Goal: Information Seeking & Learning: Check status

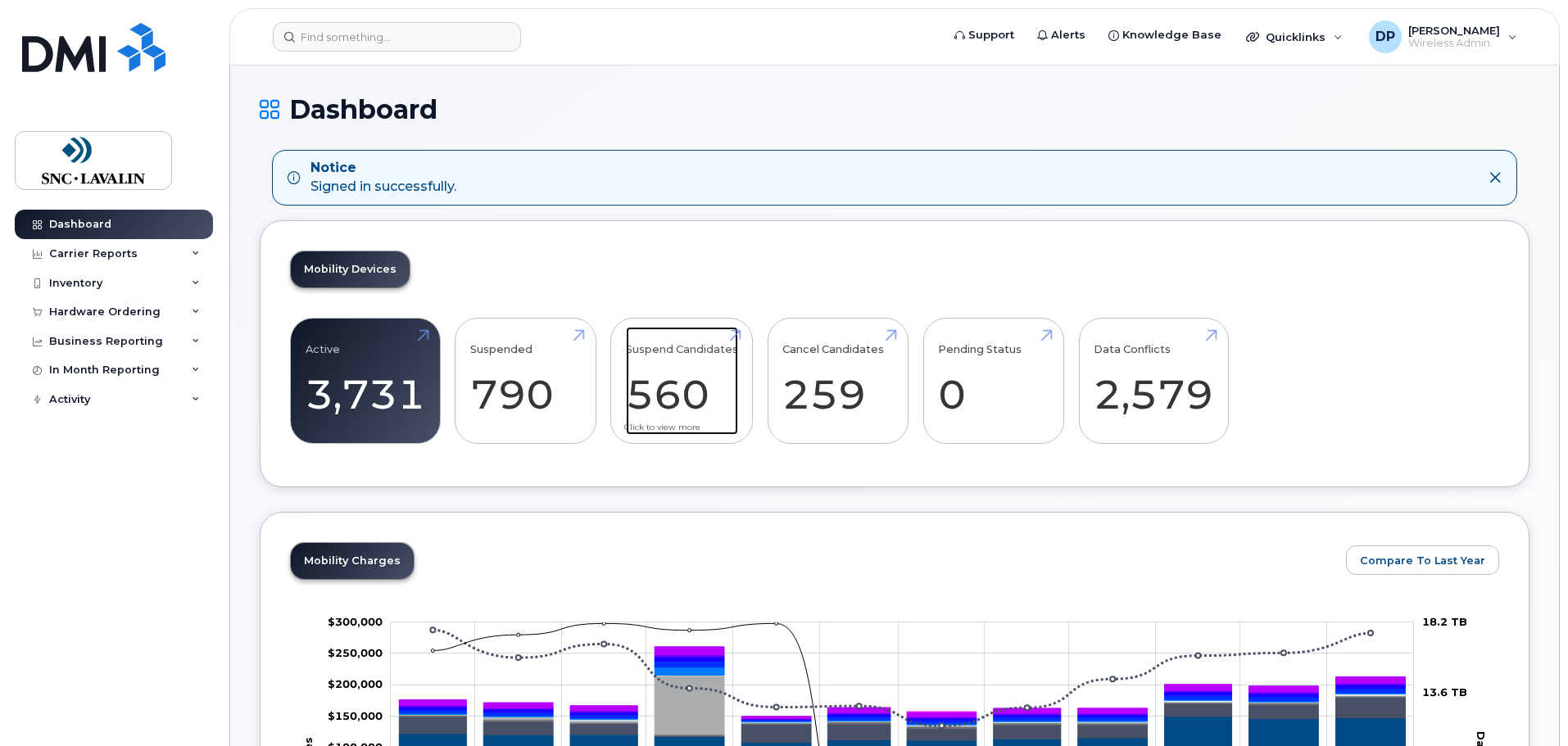
click at [677, 386] on link "Suspend Candidates 560" at bounding box center [682, 380] width 112 height 108
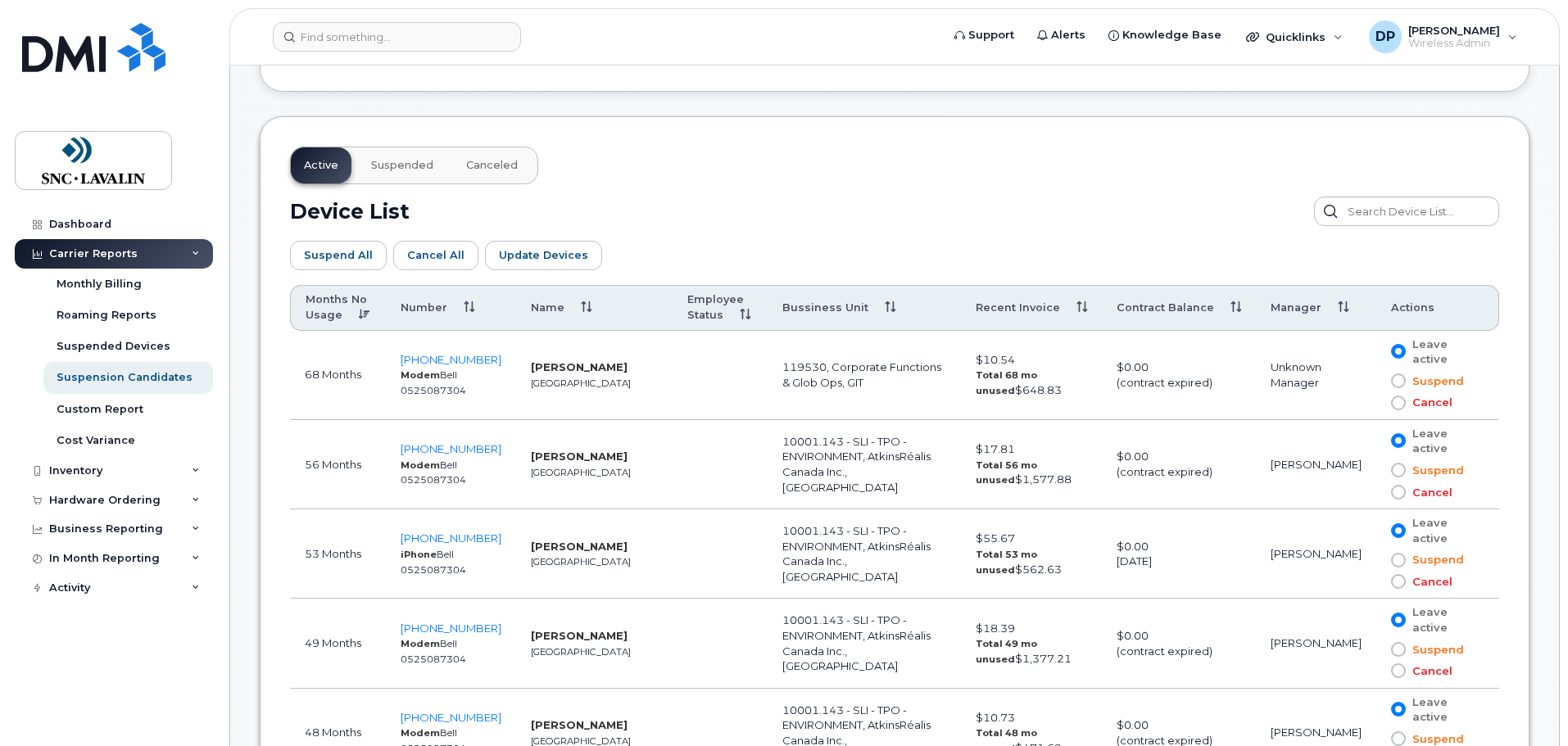
scroll to position [819, 0]
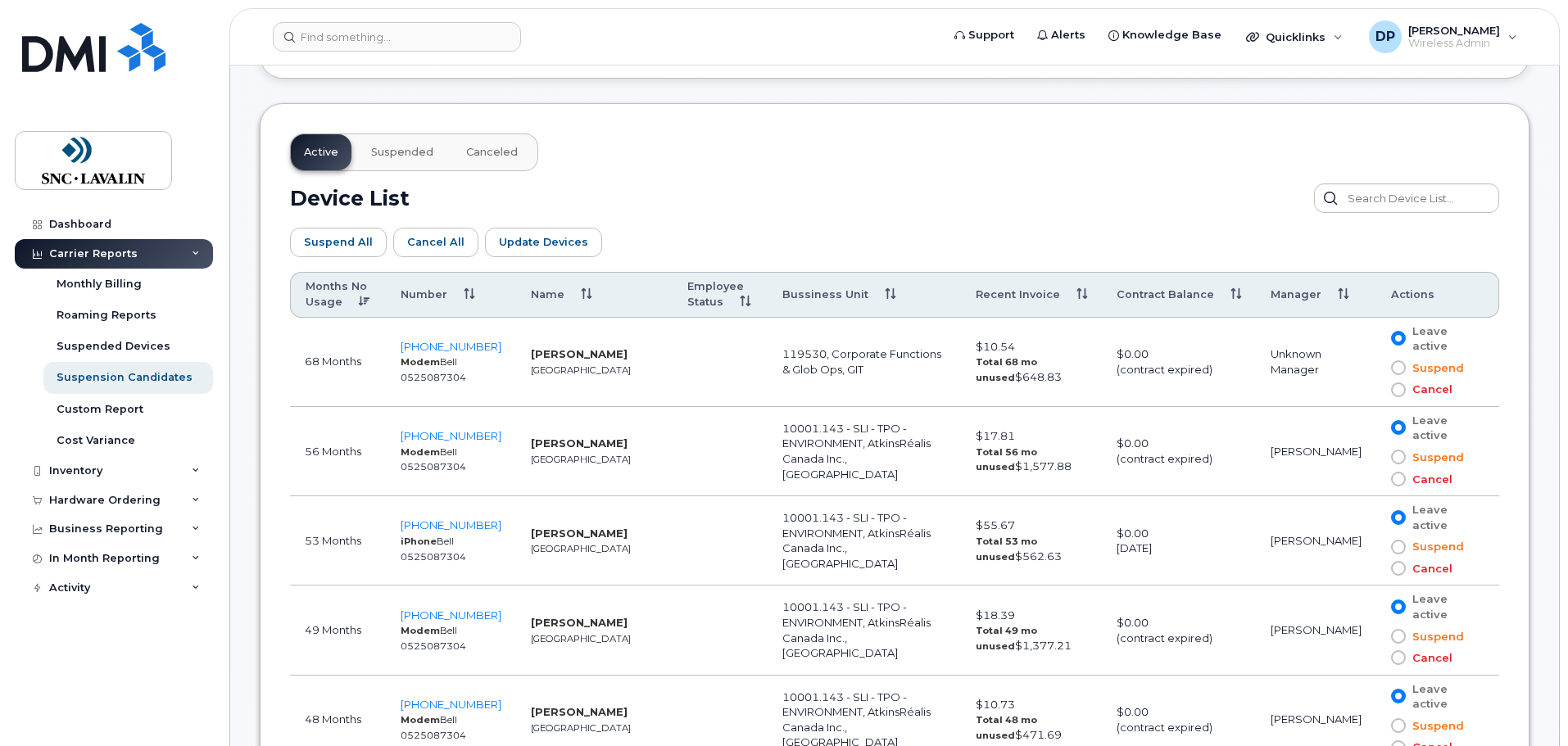
click at [398, 151] on span "Suspended" at bounding box center [402, 152] width 62 height 13
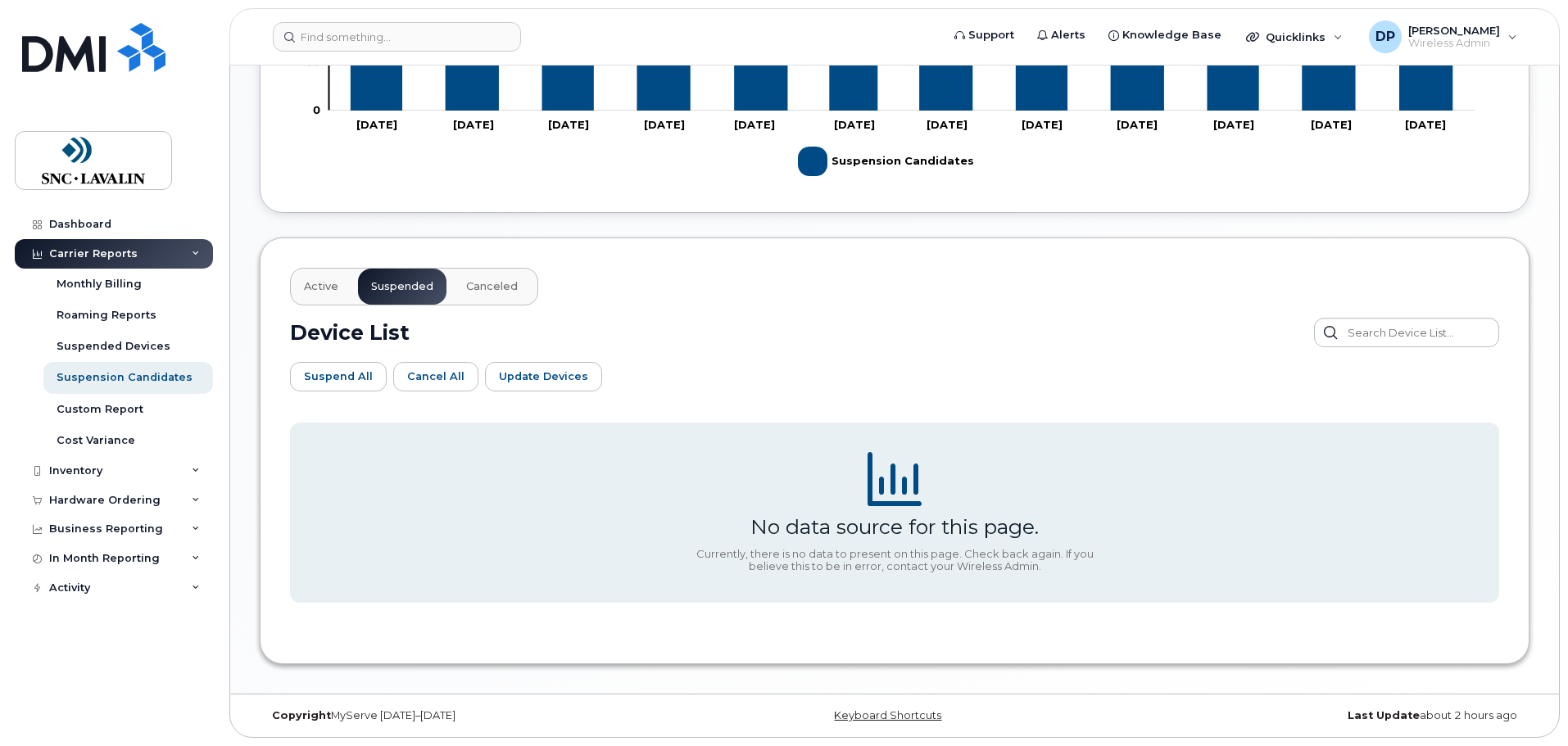
scroll to position [685, 0]
click at [326, 277] on button "Active" at bounding box center [320, 286] width 61 height 36
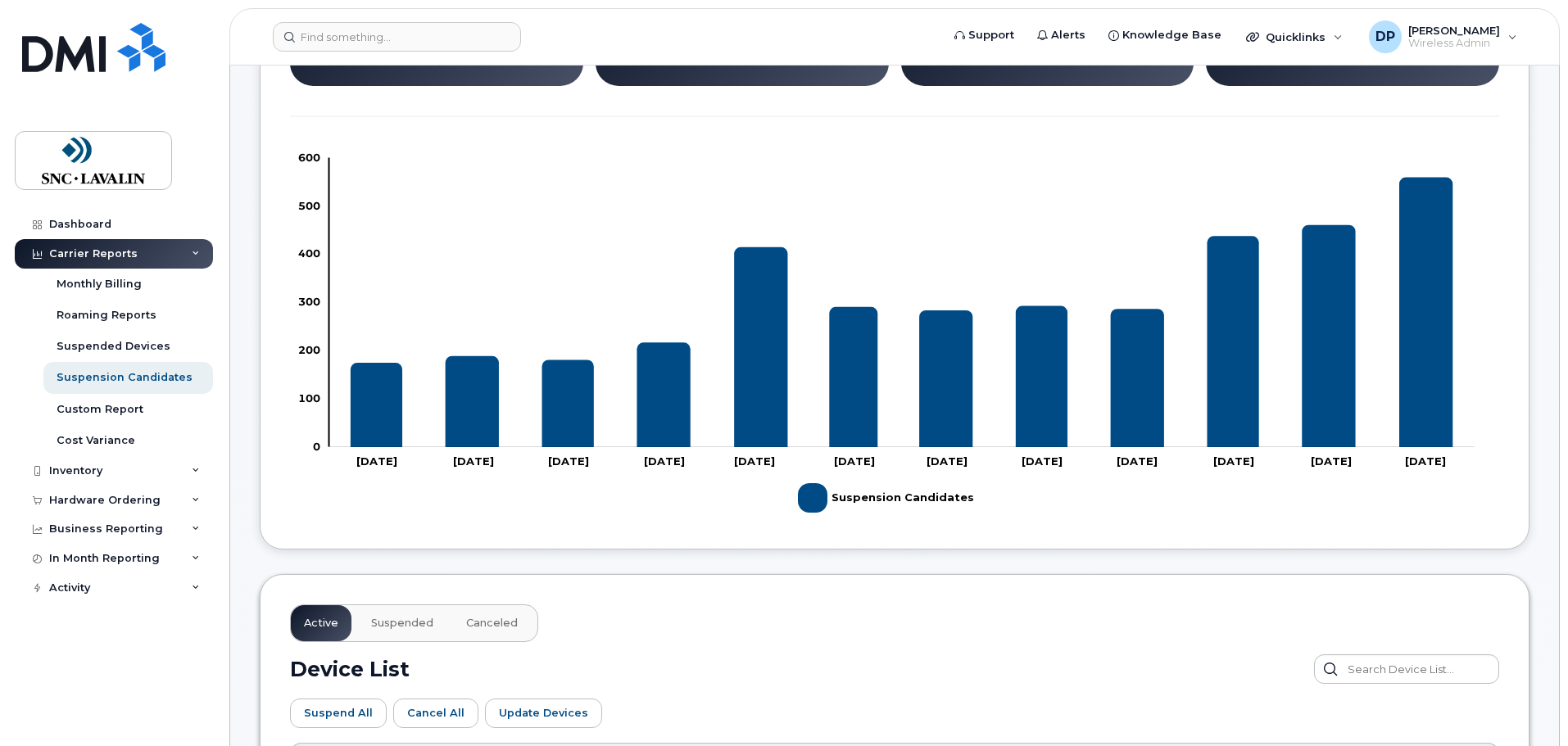
scroll to position [193, 0]
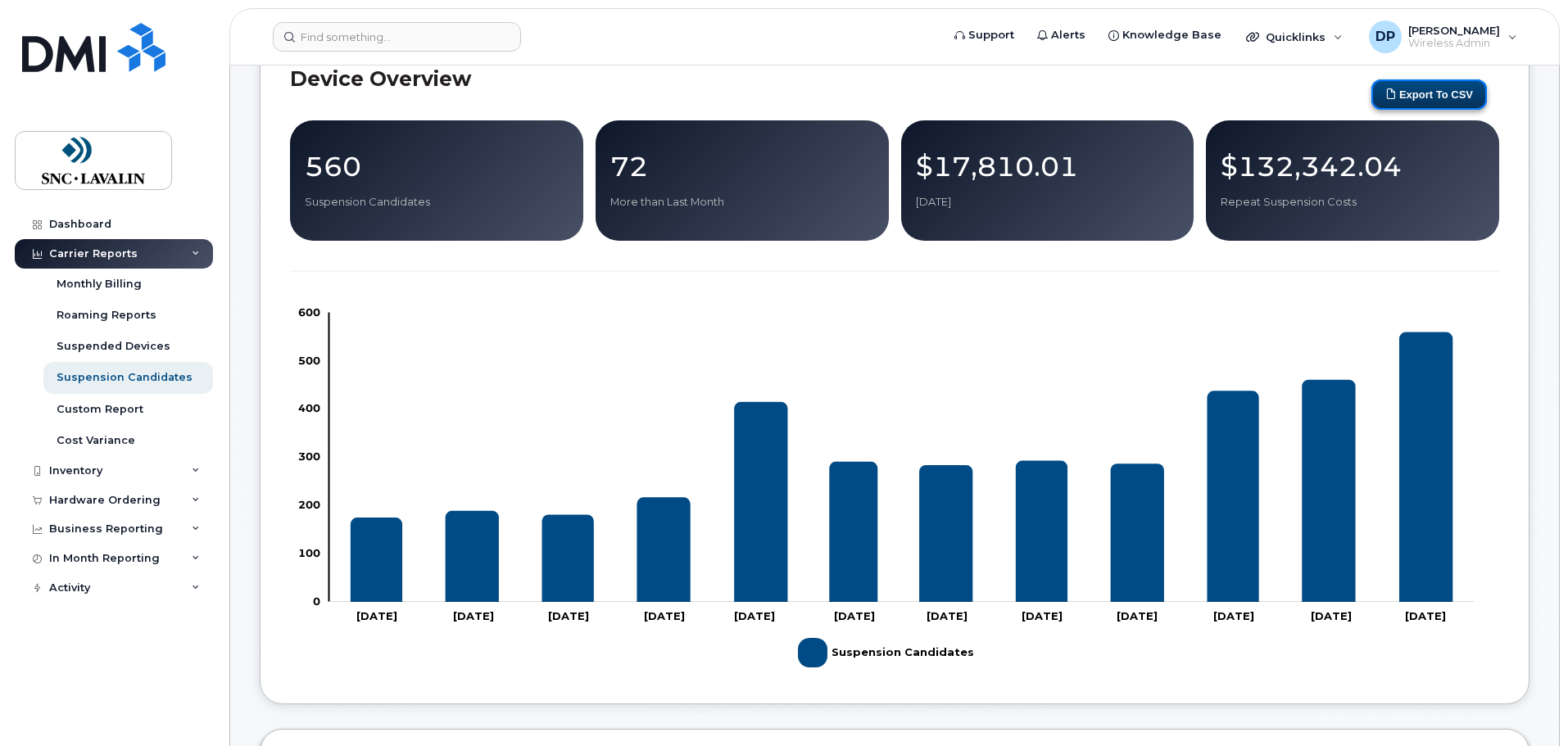
click at [1469, 84] on button "Export to CSV" at bounding box center [1429, 94] width 116 height 31
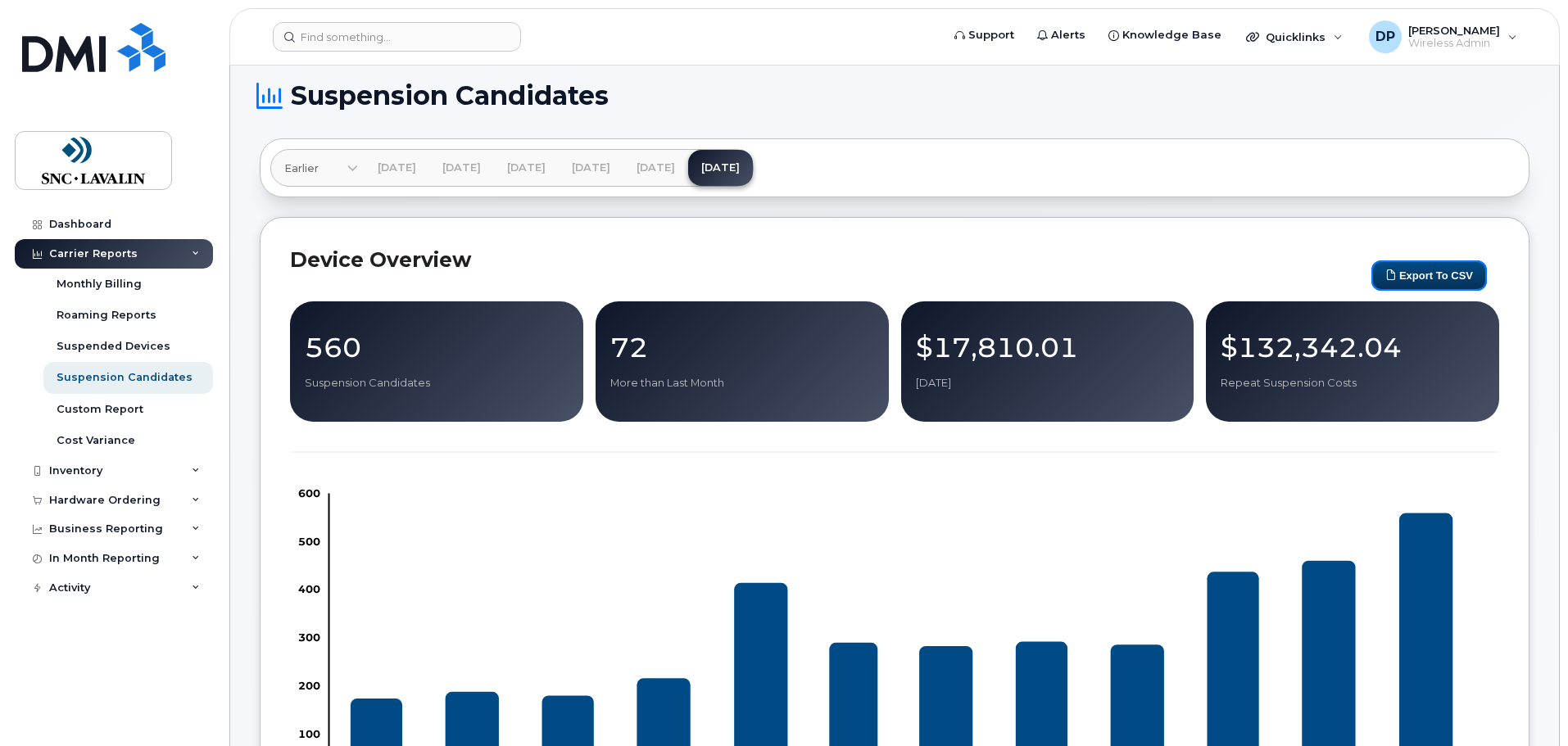
scroll to position [0, 0]
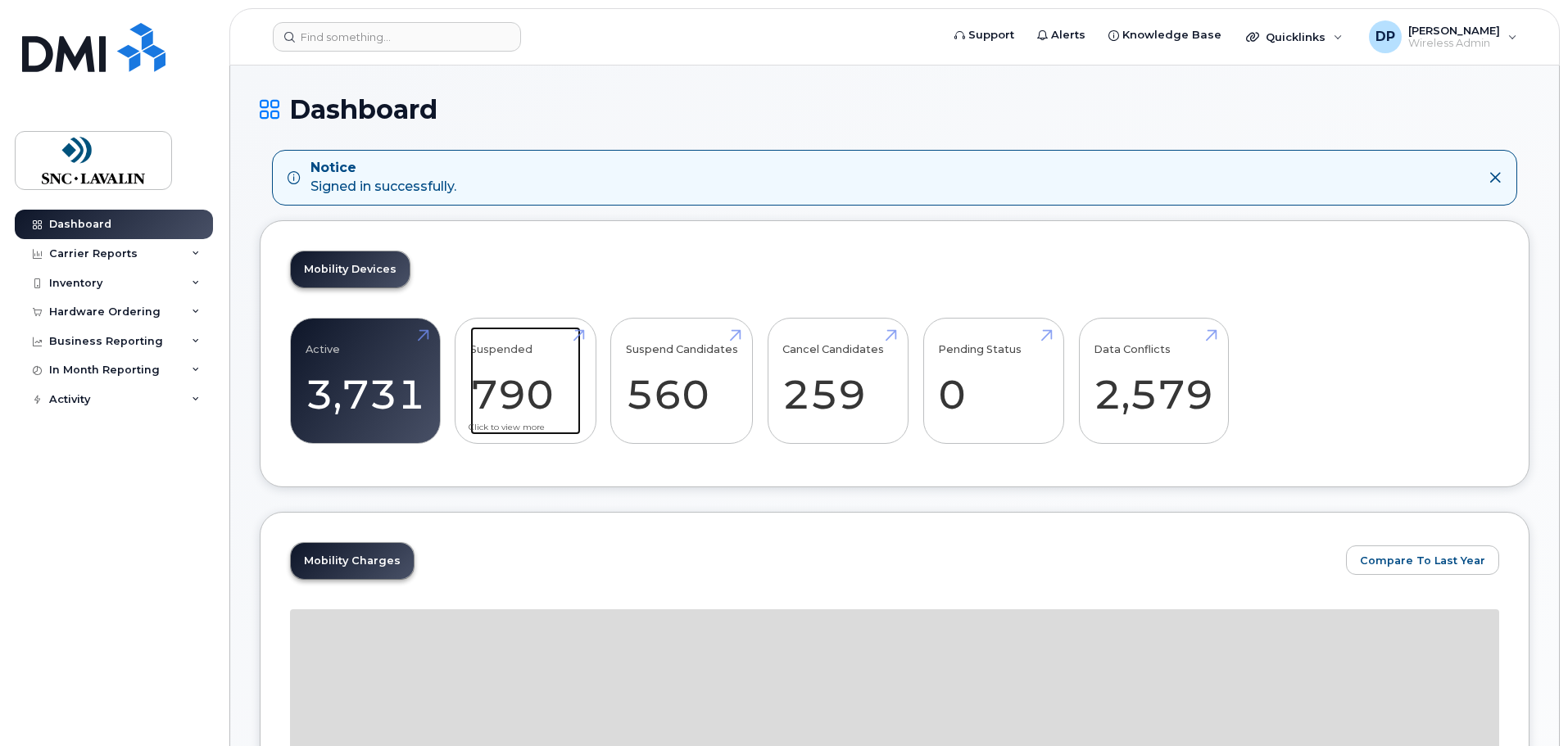
click at [563, 376] on link "Suspended 790 -21%" at bounding box center [525, 380] width 111 height 108
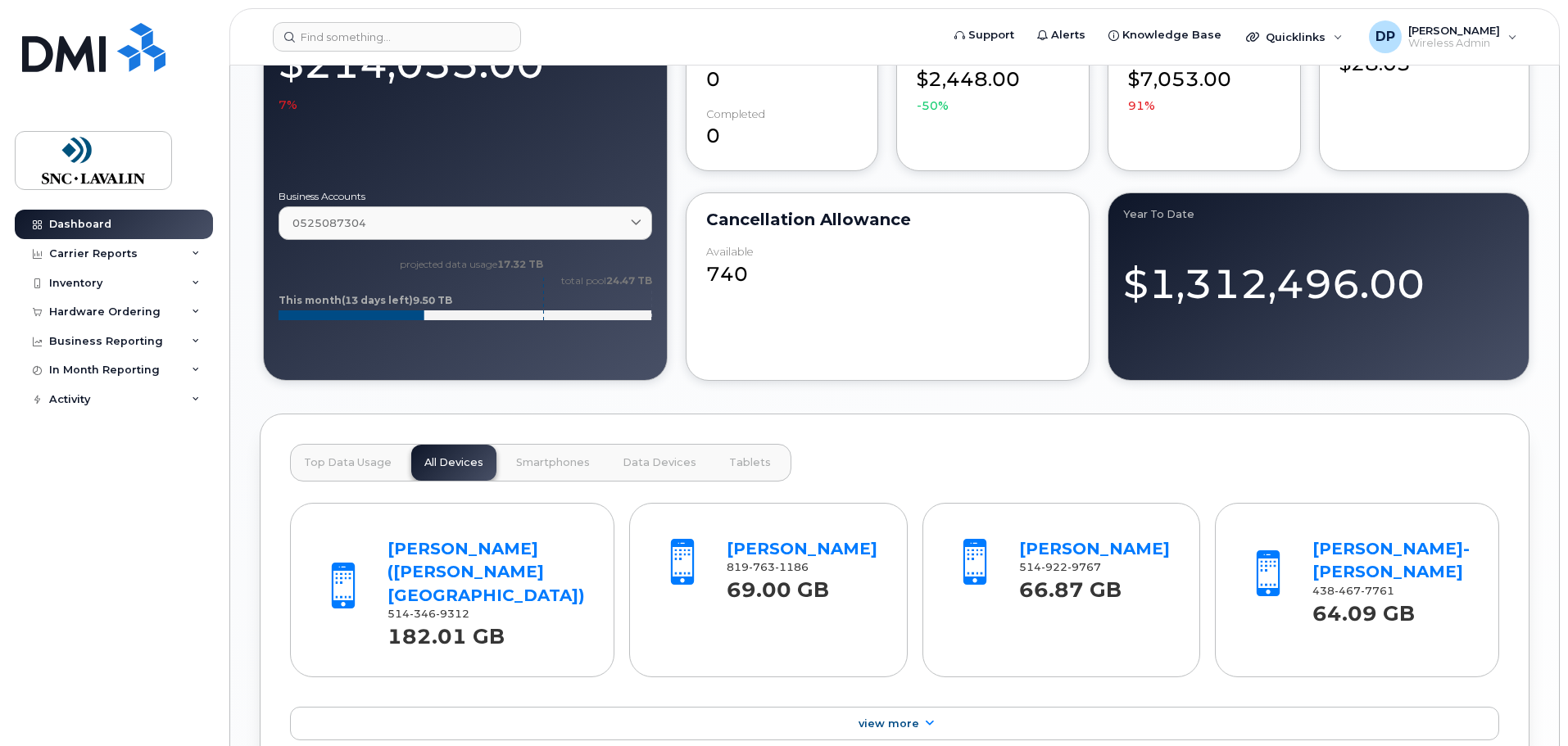
scroll to position [819, 0]
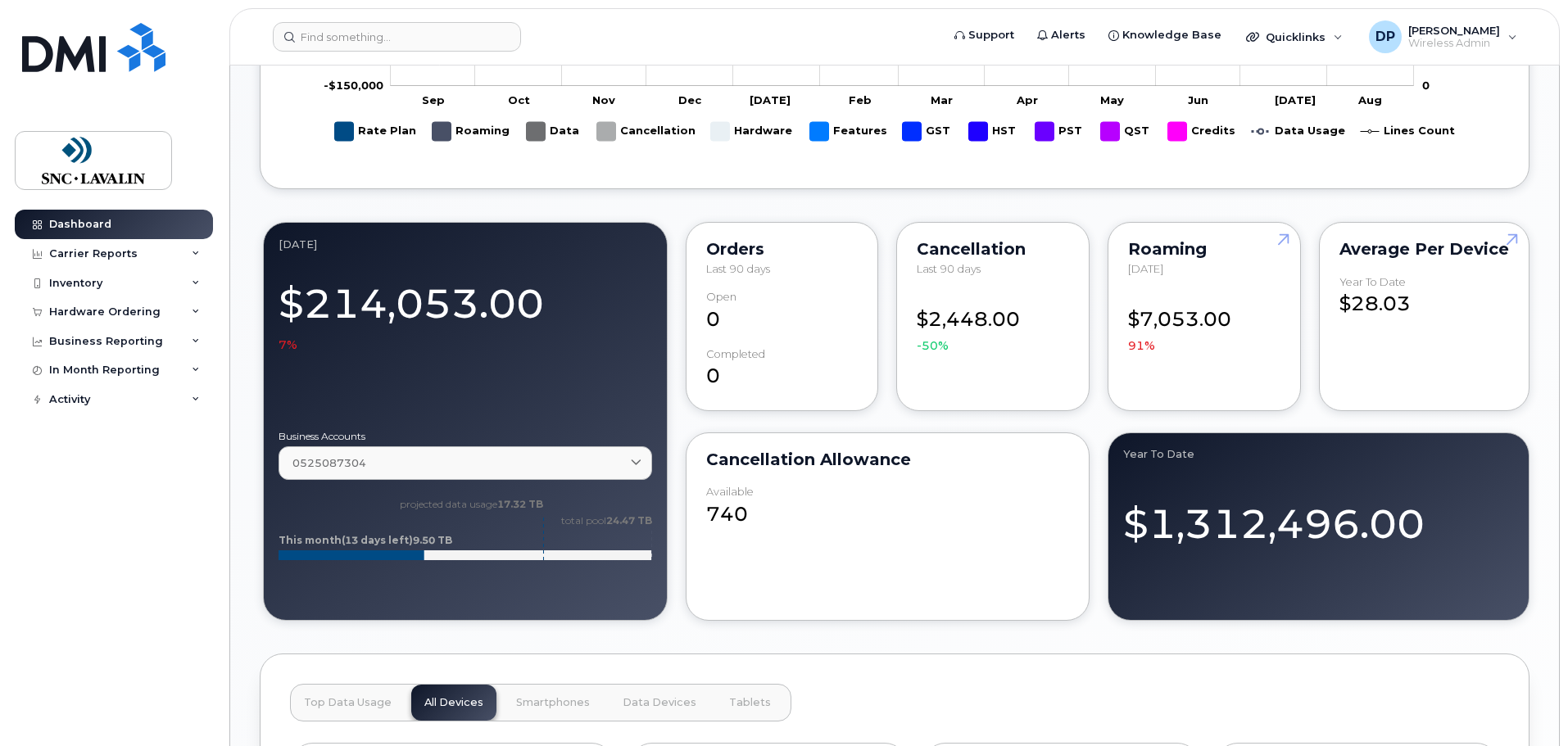
click at [1179, 307] on div "$7,053.00 91%" at bounding box center [1205, 322] width 153 height 63
click at [1288, 238] on link at bounding box center [1280, 269] width 40 height 94
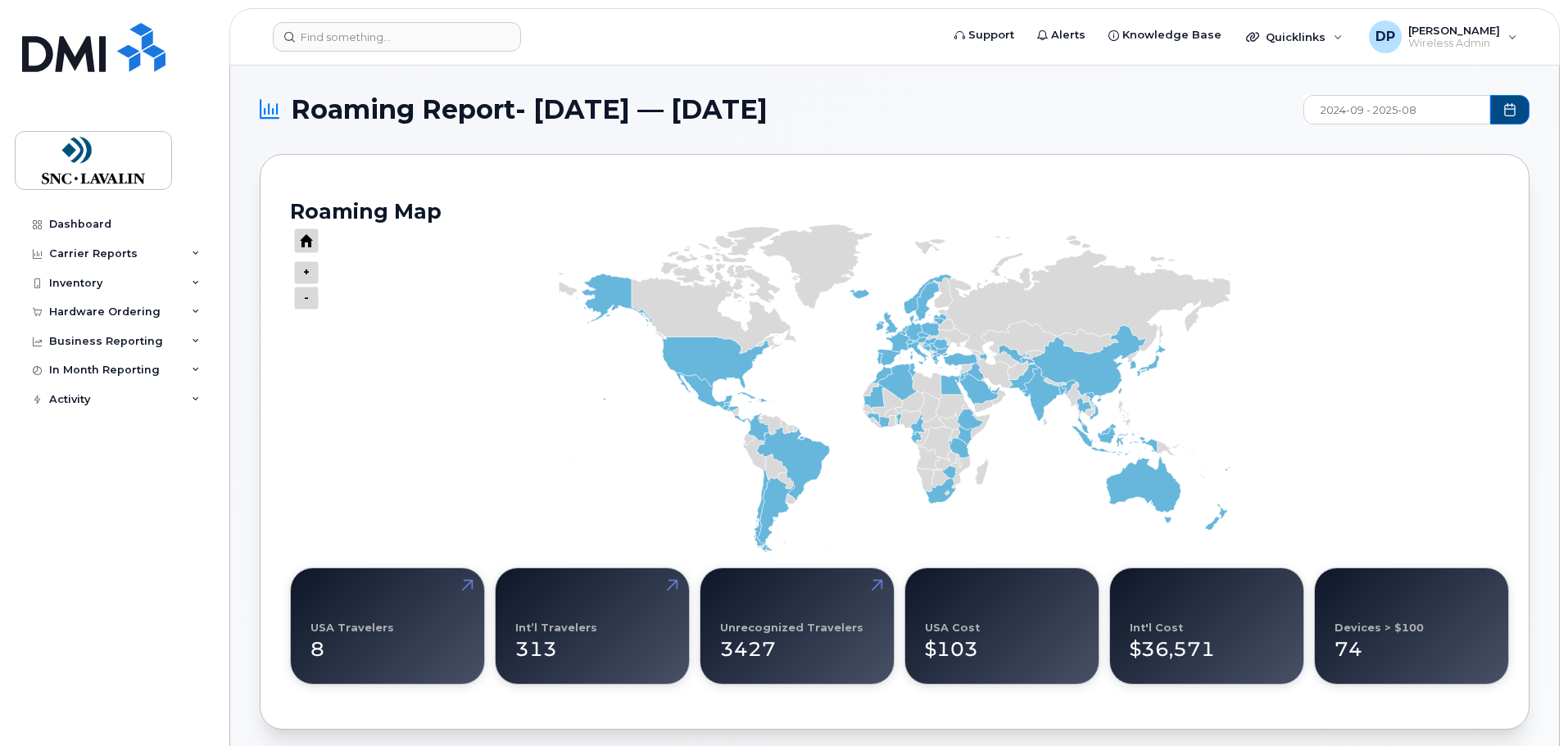
click at [1438, 109] on input "2024-09 - 2025-08" at bounding box center [1396, 110] width 187 height 30
click at [1418, 260] on span "Aug" at bounding box center [1415, 255] width 75 height 29
type input "2025-08"
click at [1438, 357] on rect "Chart" at bounding box center [894, 388] width 1209 height 327
click at [1380, 112] on input "2025-08" at bounding box center [1396, 110] width 187 height 30
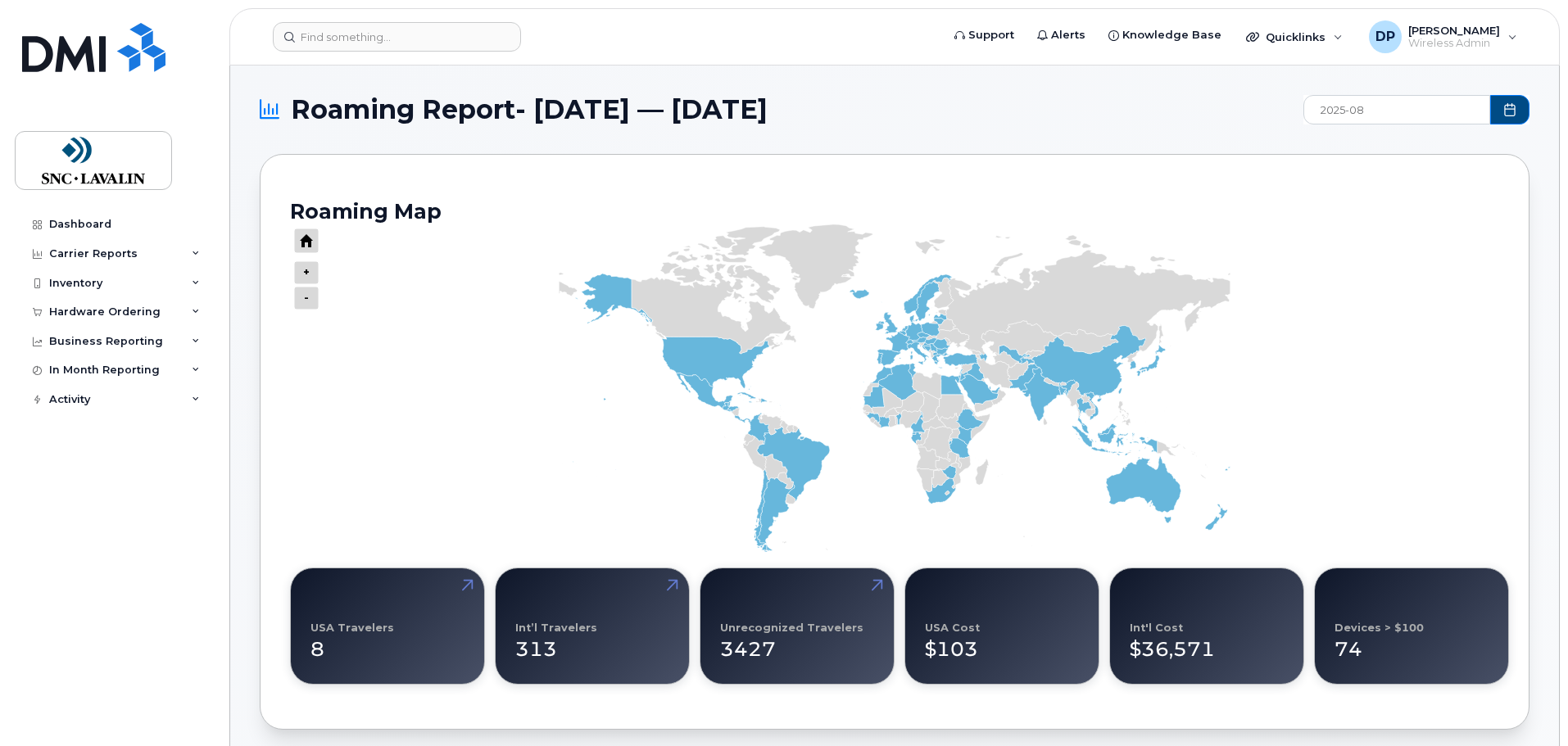
click at [1190, 111] on h1 "Roaming Report- [DATE] — [DATE]" at bounding box center [777, 110] width 1035 height 26
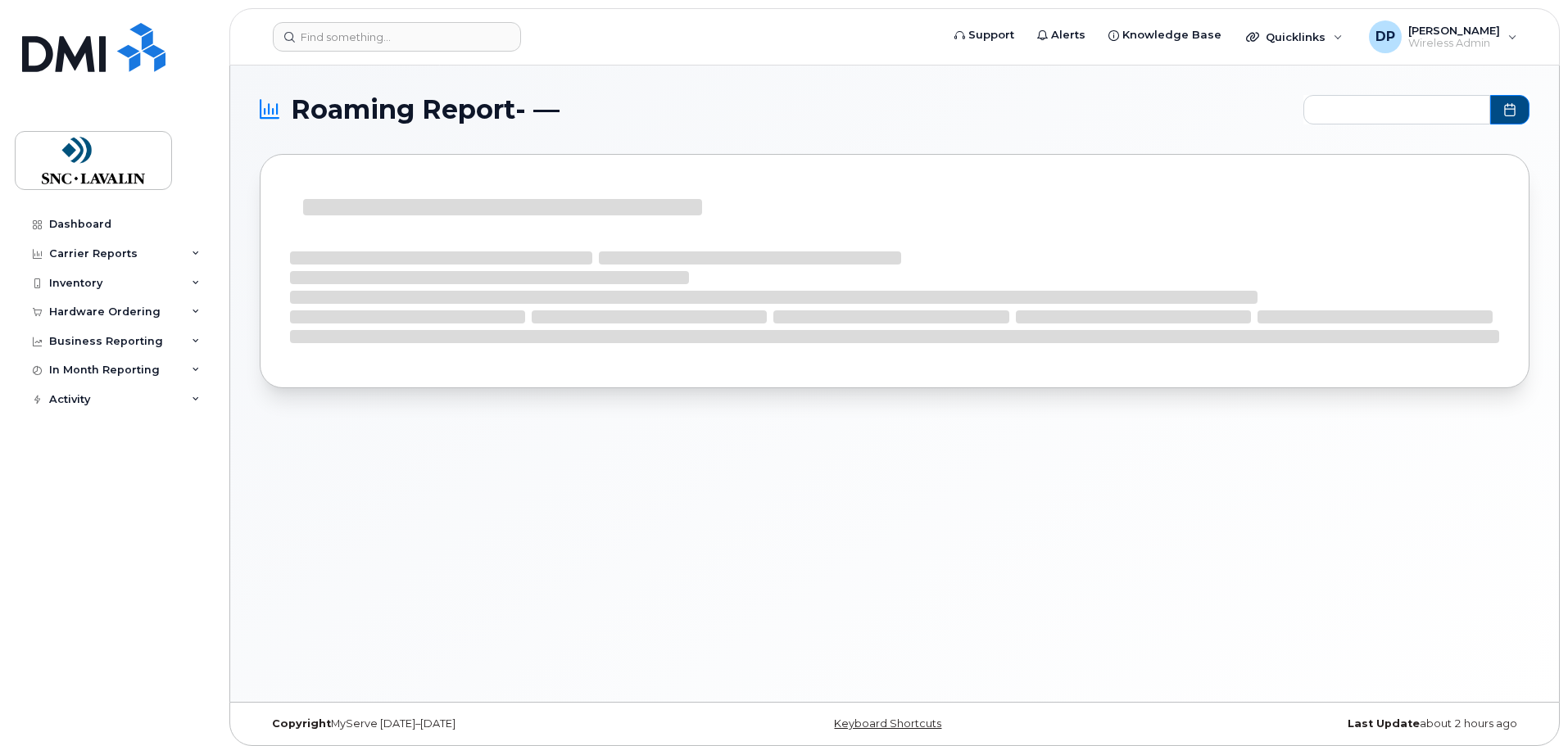
type input "2024-09 - 2025-08"
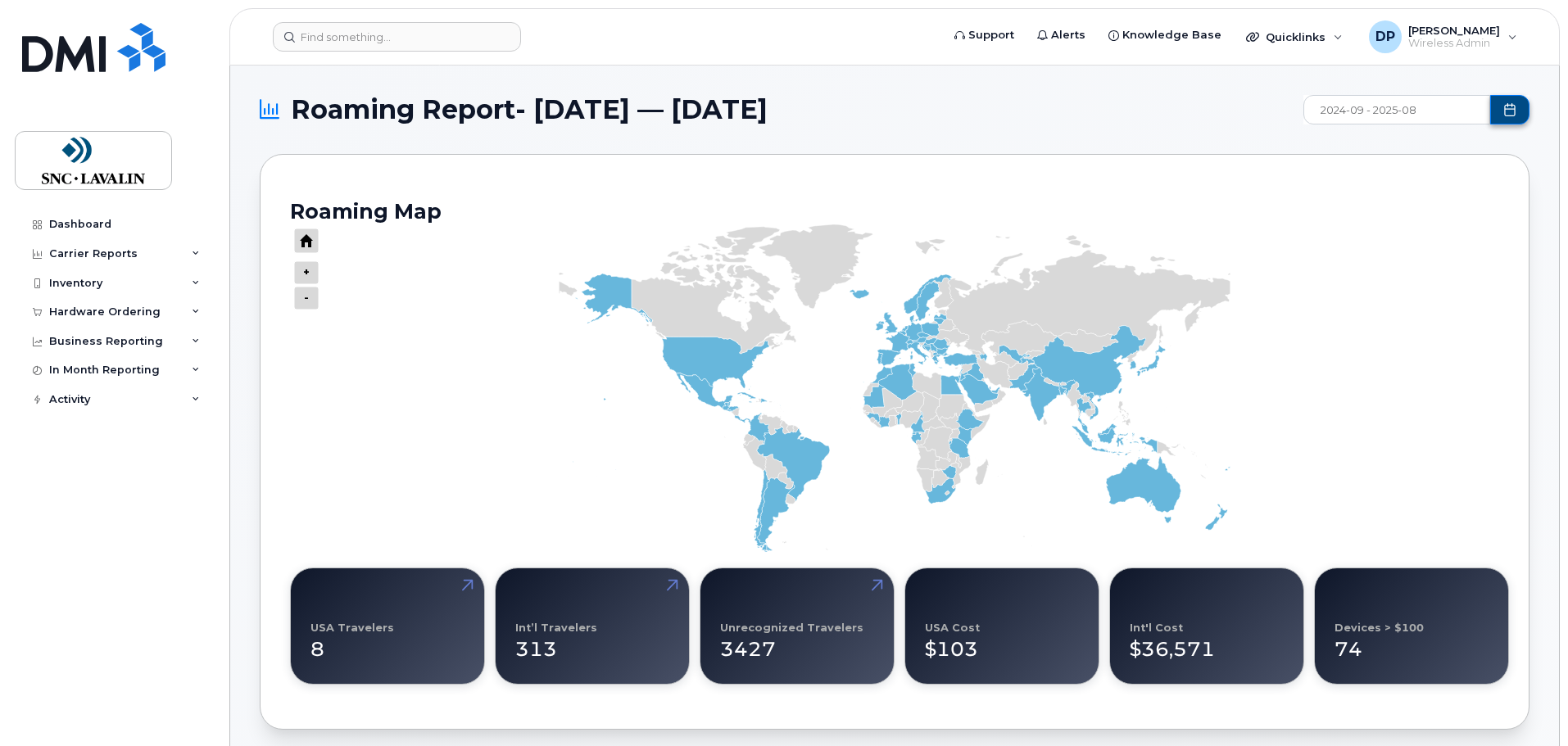
click at [1515, 111] on icon "Choose Date" at bounding box center [1509, 110] width 13 height 13
click at [1141, 122] on h1 "Roaming Report- September 2024 — August 2025" at bounding box center [777, 110] width 1035 height 26
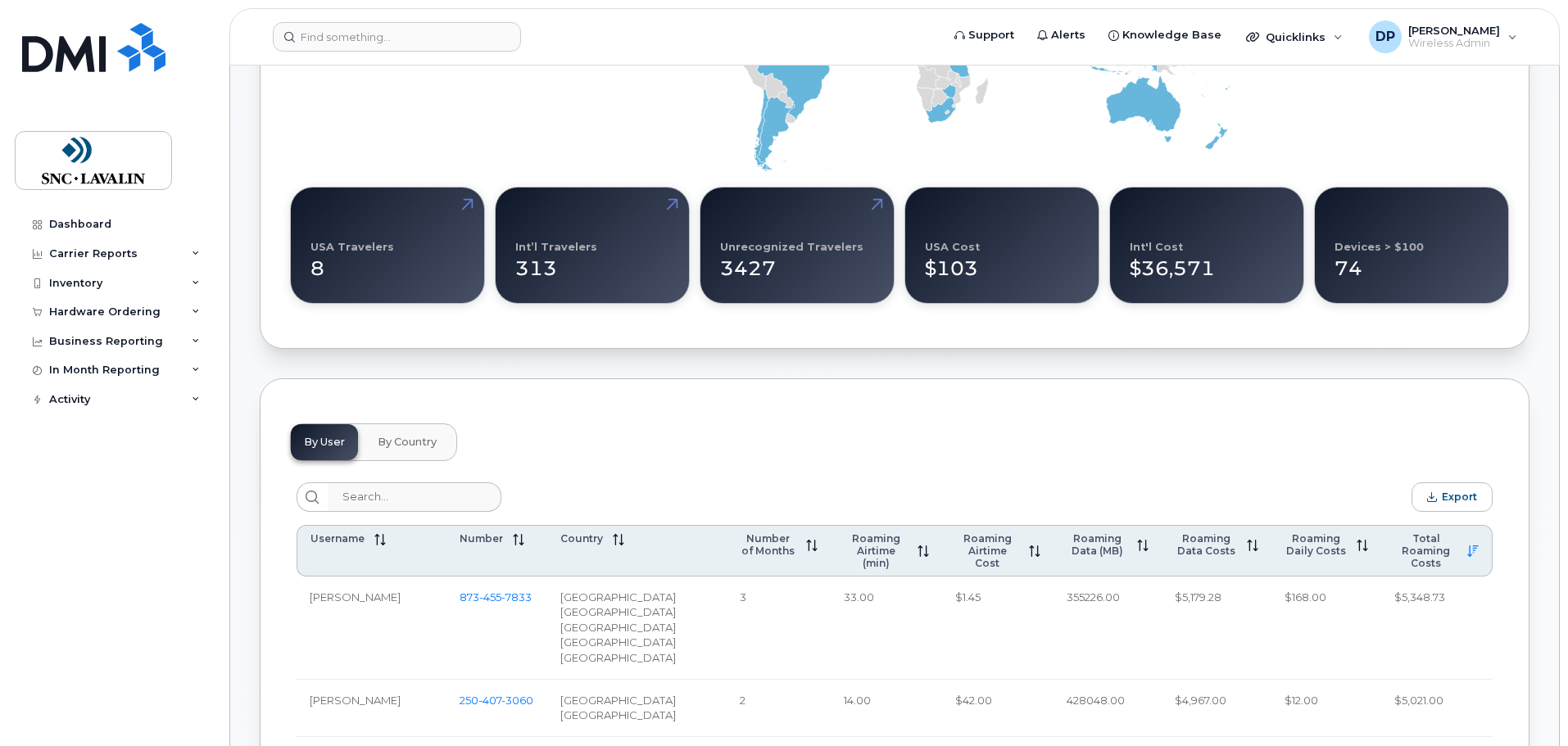
scroll to position [409, 0]
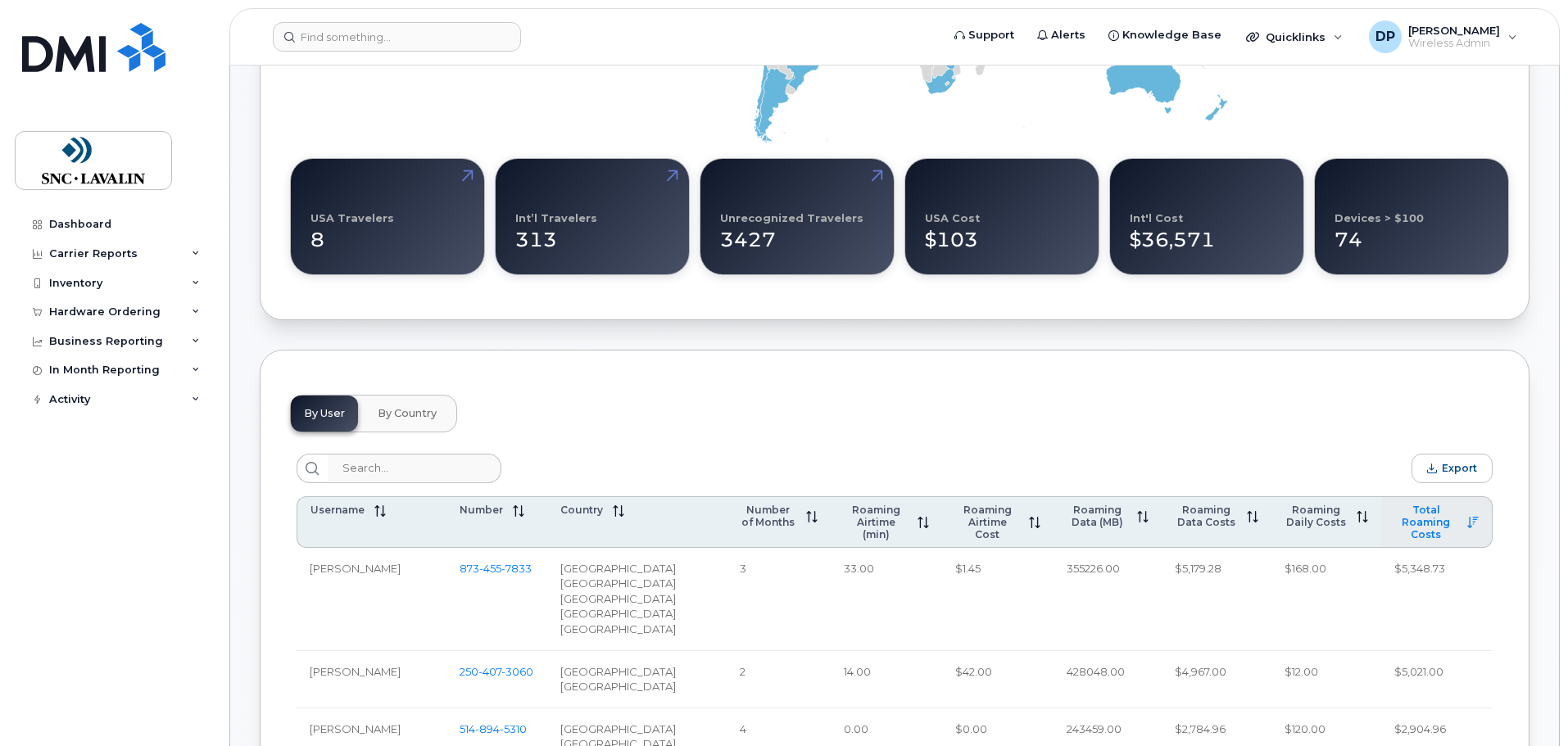
click at [1474, 524] on icon at bounding box center [1472, 522] width 11 height 11
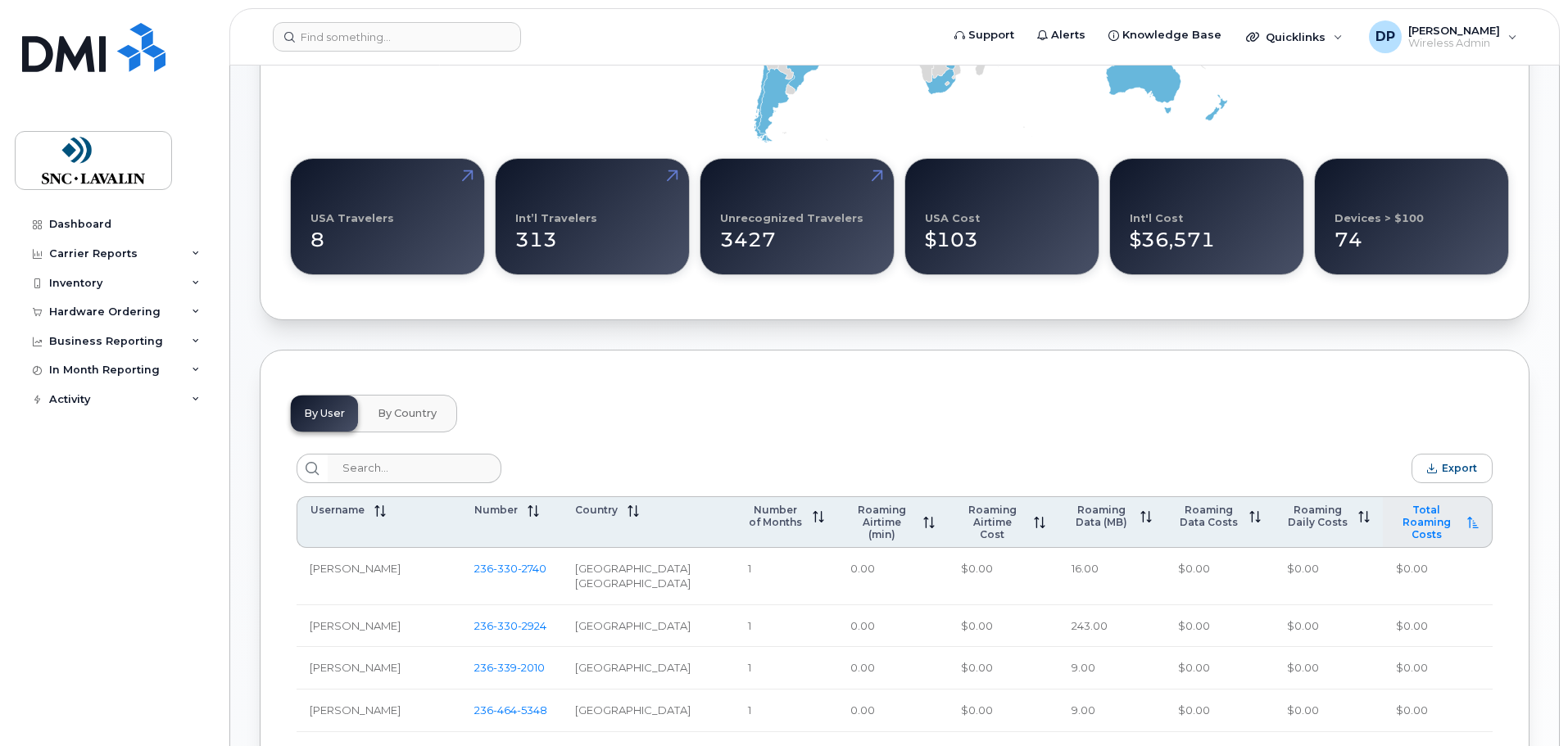
click at [1474, 524] on icon at bounding box center [1472, 522] width 11 height 11
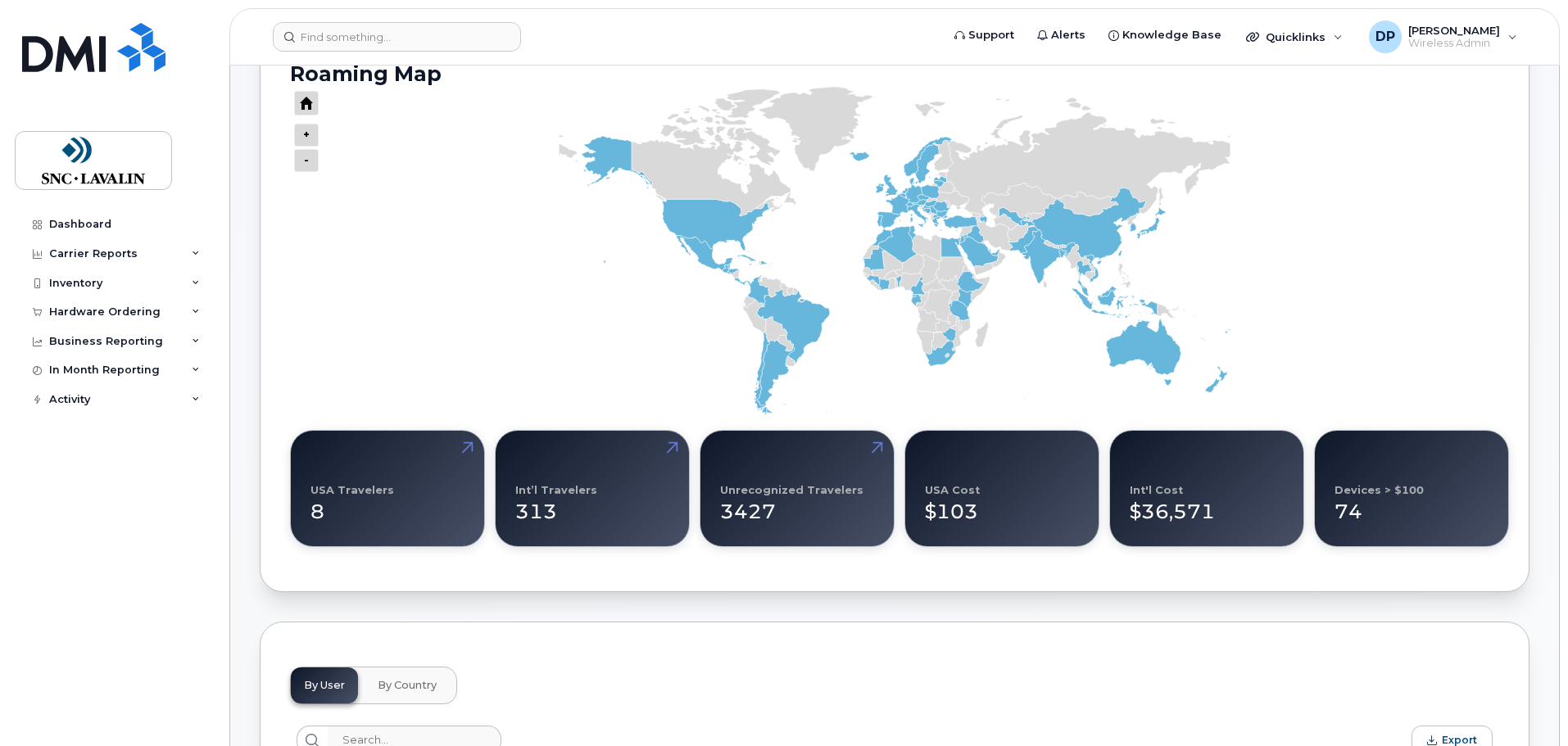
scroll to position [0, 0]
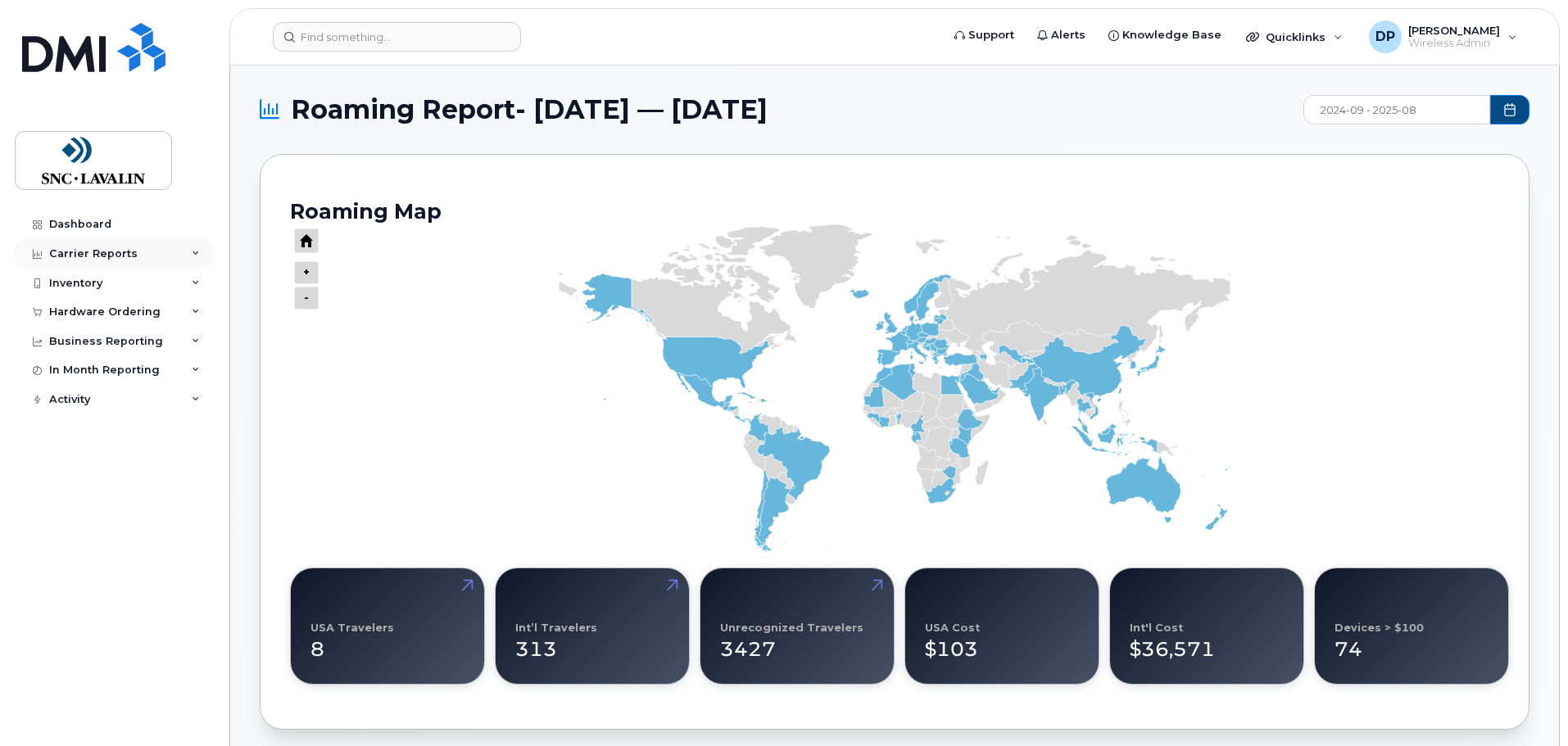
click at [198, 252] on icon at bounding box center [195, 254] width 8 height 8
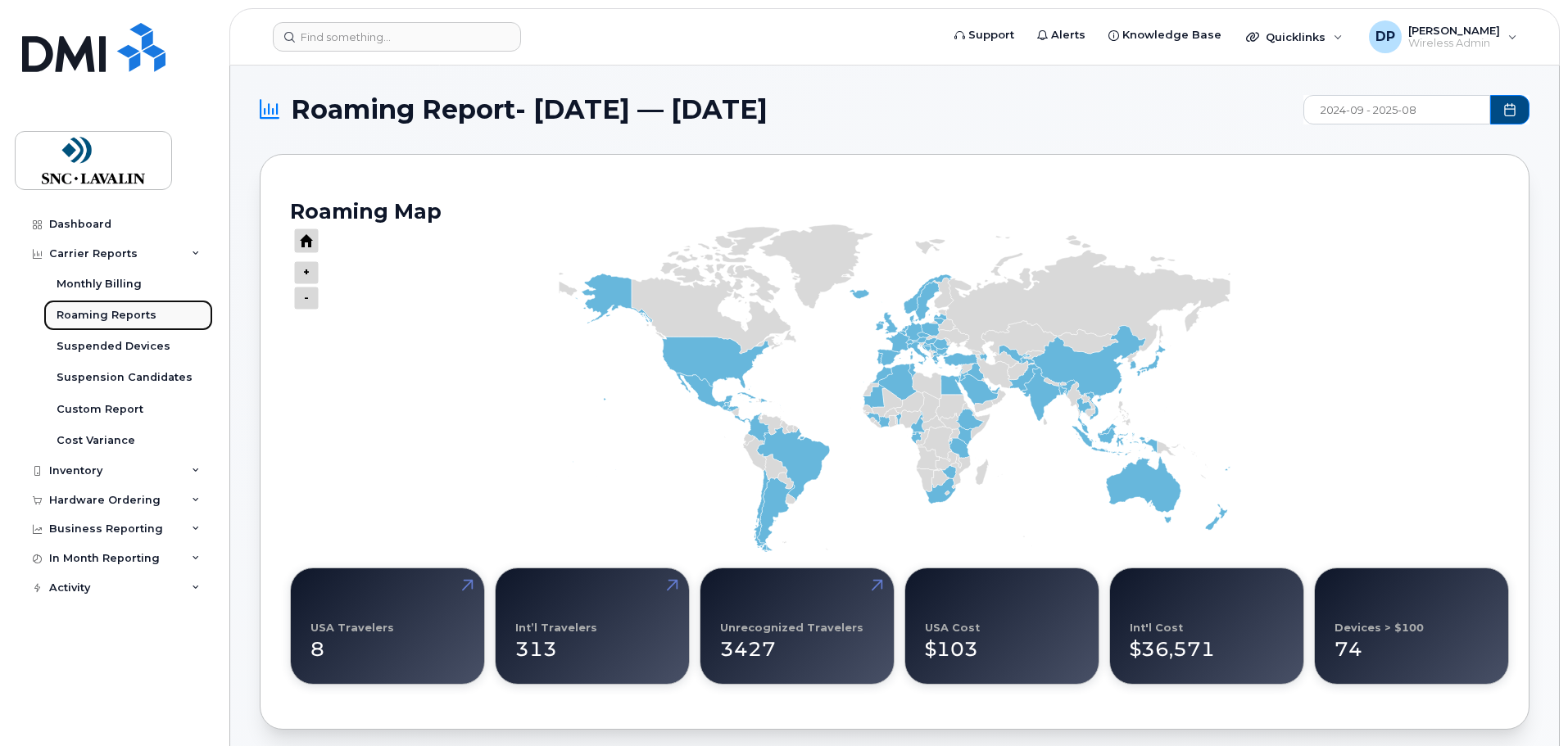
click at [126, 312] on div "Roaming Reports" at bounding box center [106, 315] width 100 height 15
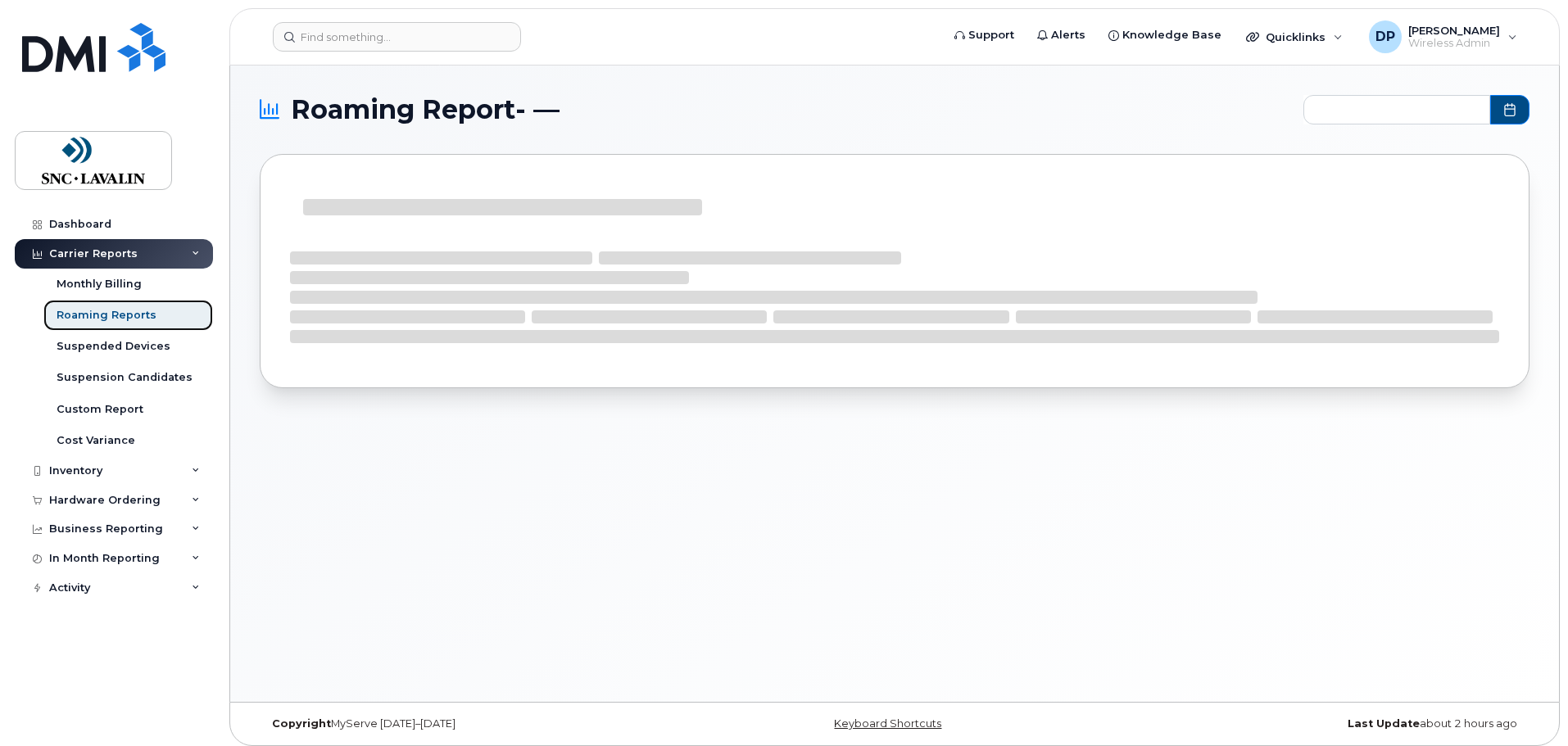
type input "2024-09 - 2025-08"
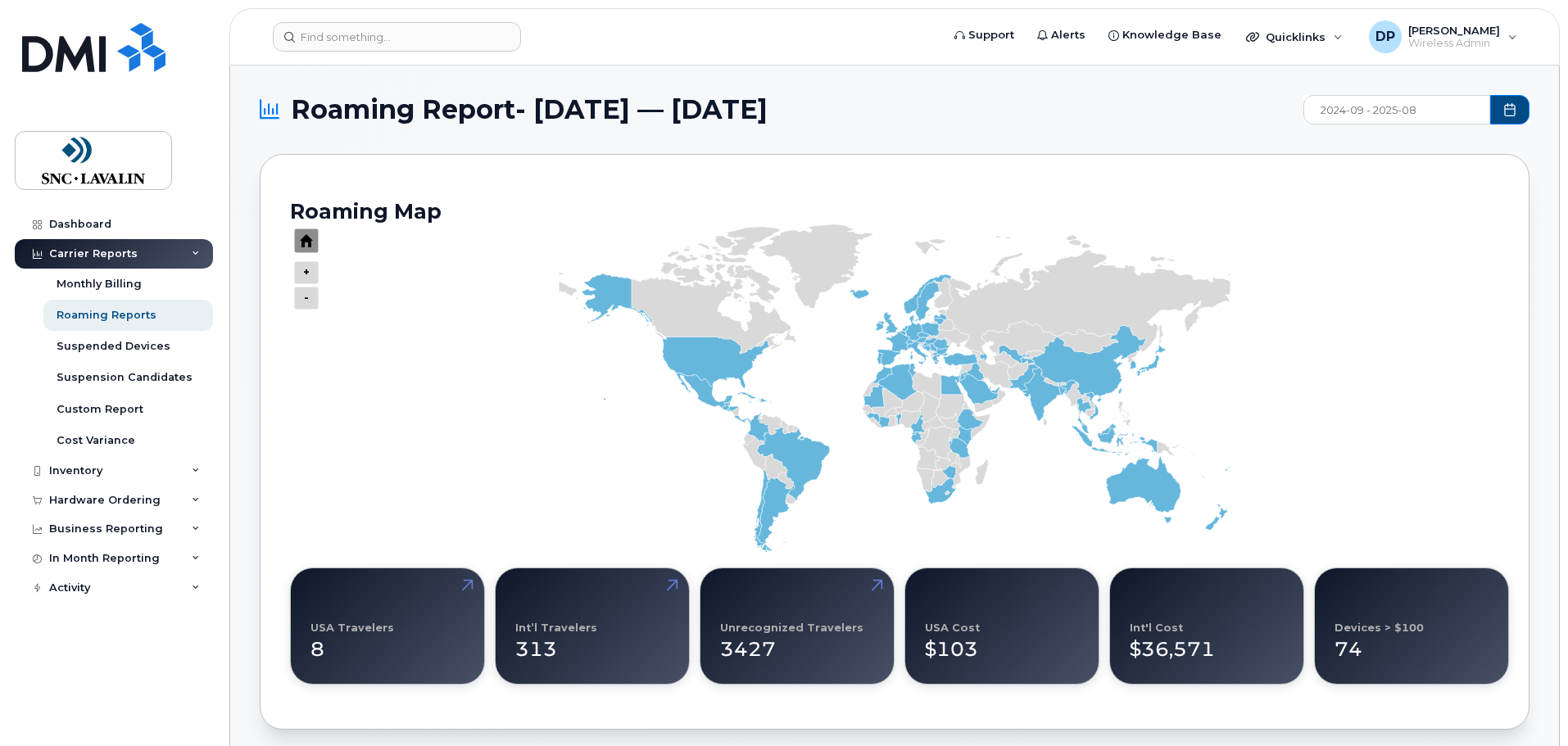
click at [305, 238] on icon "Chart" at bounding box center [306, 240] width 25 height 25
click at [1432, 110] on input "2024-09 - 2025-08" at bounding box center [1396, 110] width 187 height 30
click at [129, 346] on div "Suspended Devices" at bounding box center [113, 346] width 114 height 15
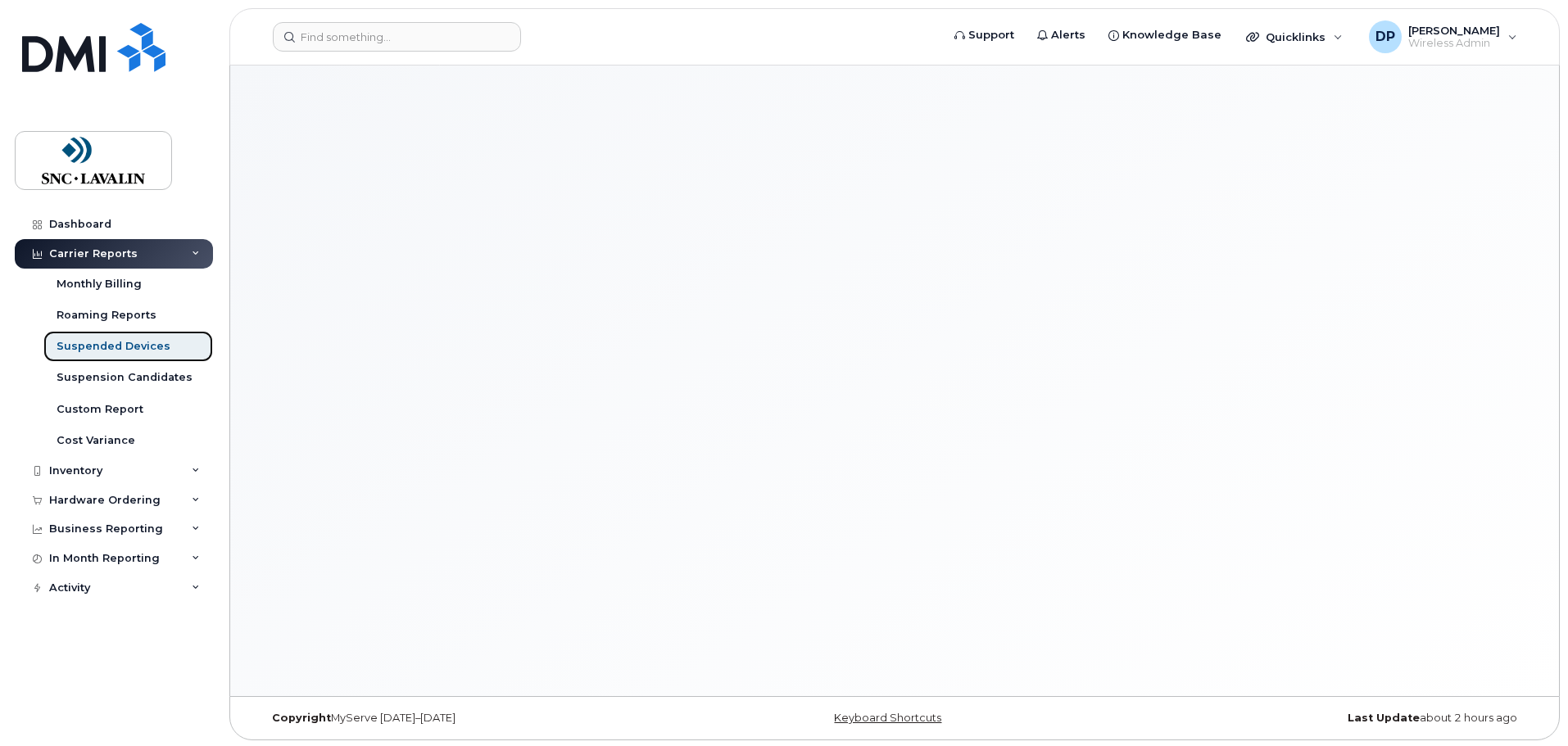
scroll to position [8, 0]
click at [105, 341] on div "Suspended Devices" at bounding box center [113, 346] width 114 height 15
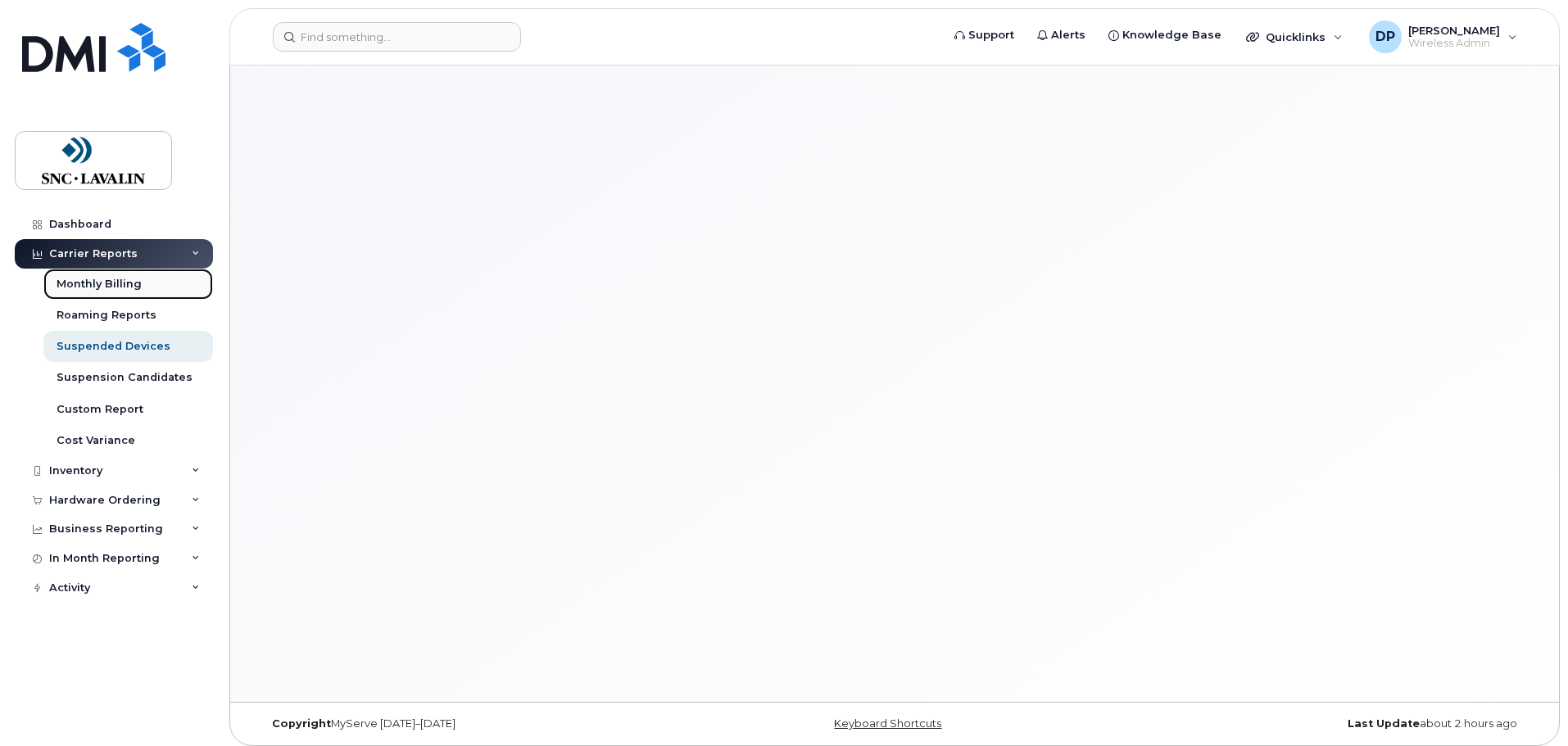
click at [122, 282] on div "Monthly Billing" at bounding box center [98, 283] width 85 height 15
click at [113, 343] on div "Suspended Devices" at bounding box center [113, 346] width 114 height 15
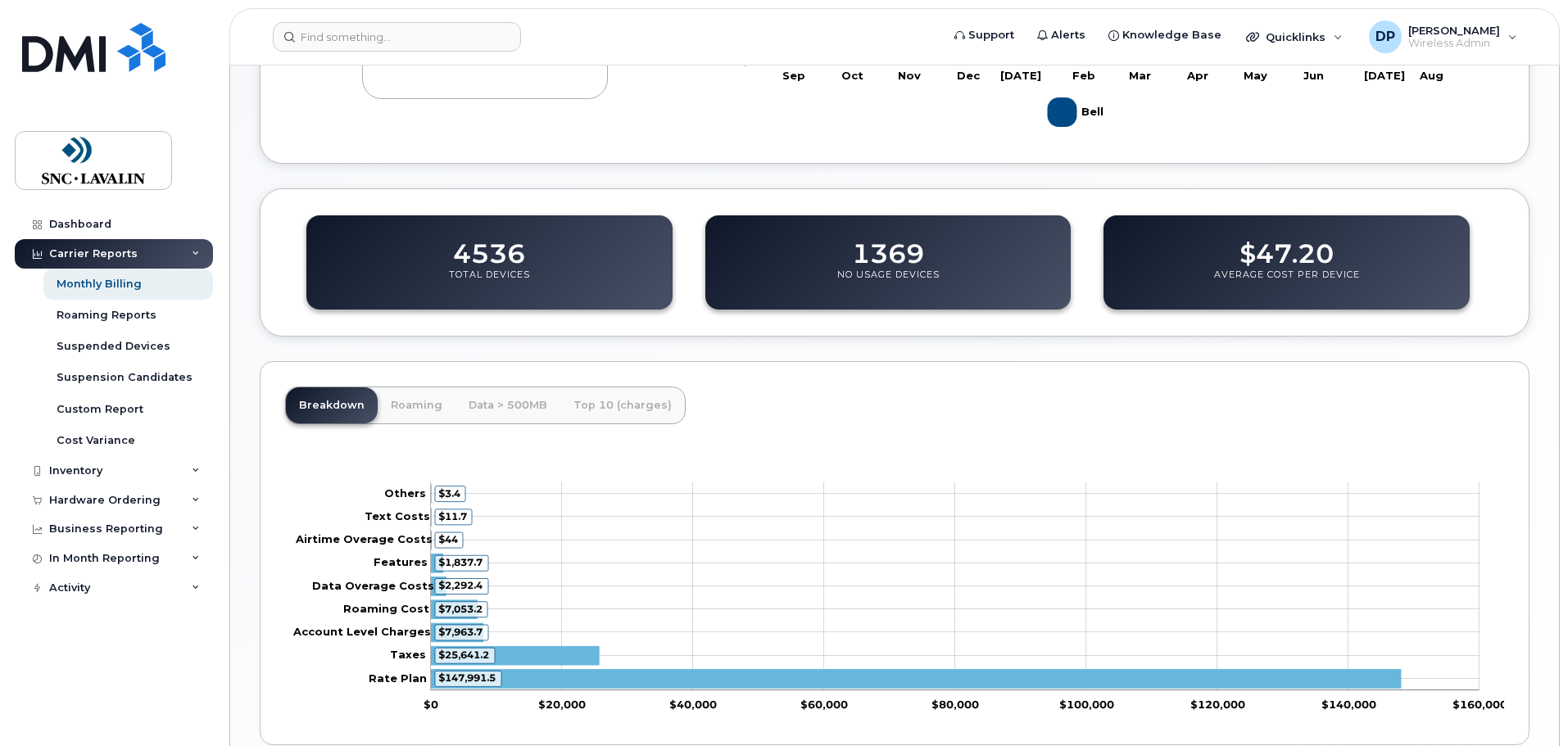
scroll to position [456, 0]
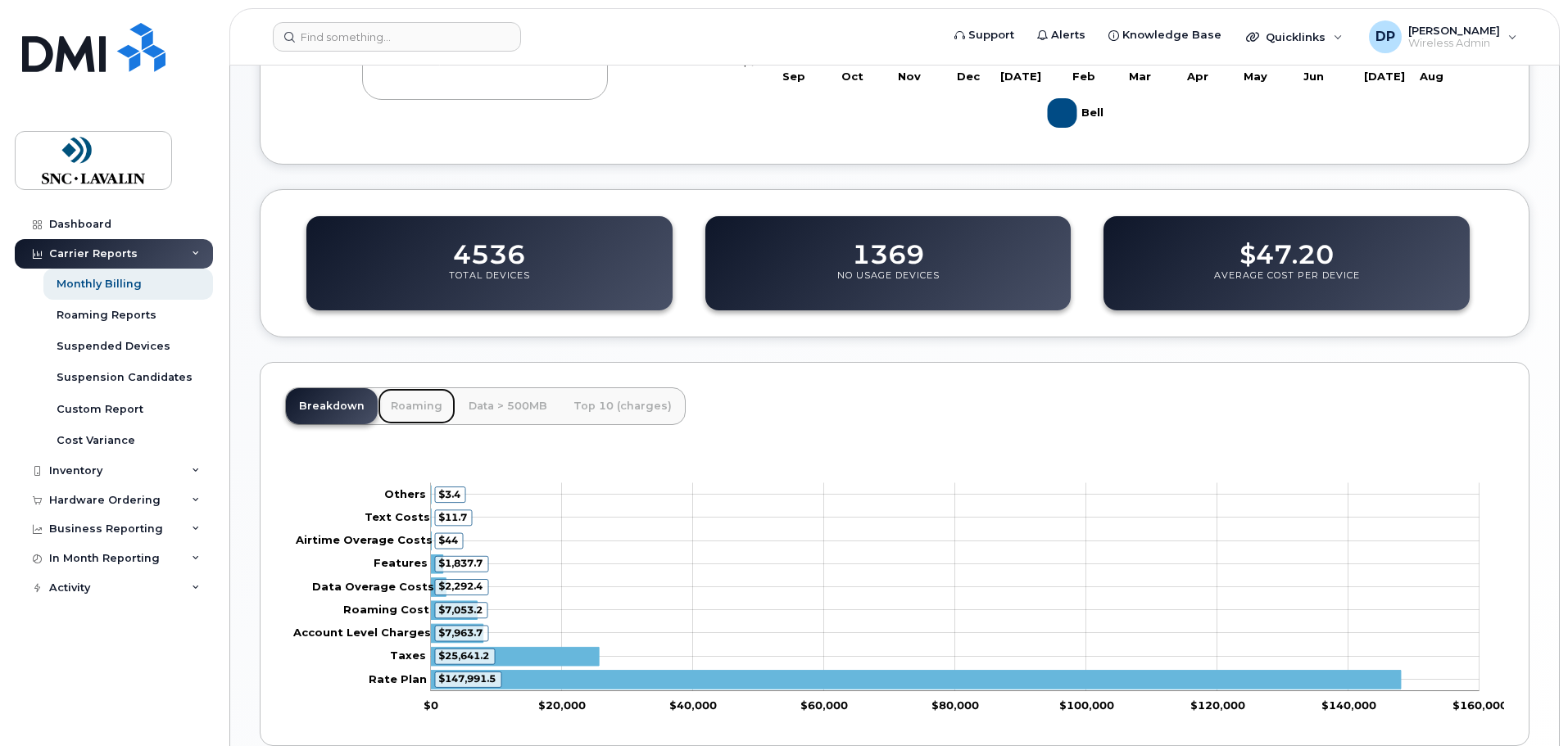
click at [408, 404] on link "Roaming" at bounding box center [416, 405] width 78 height 36
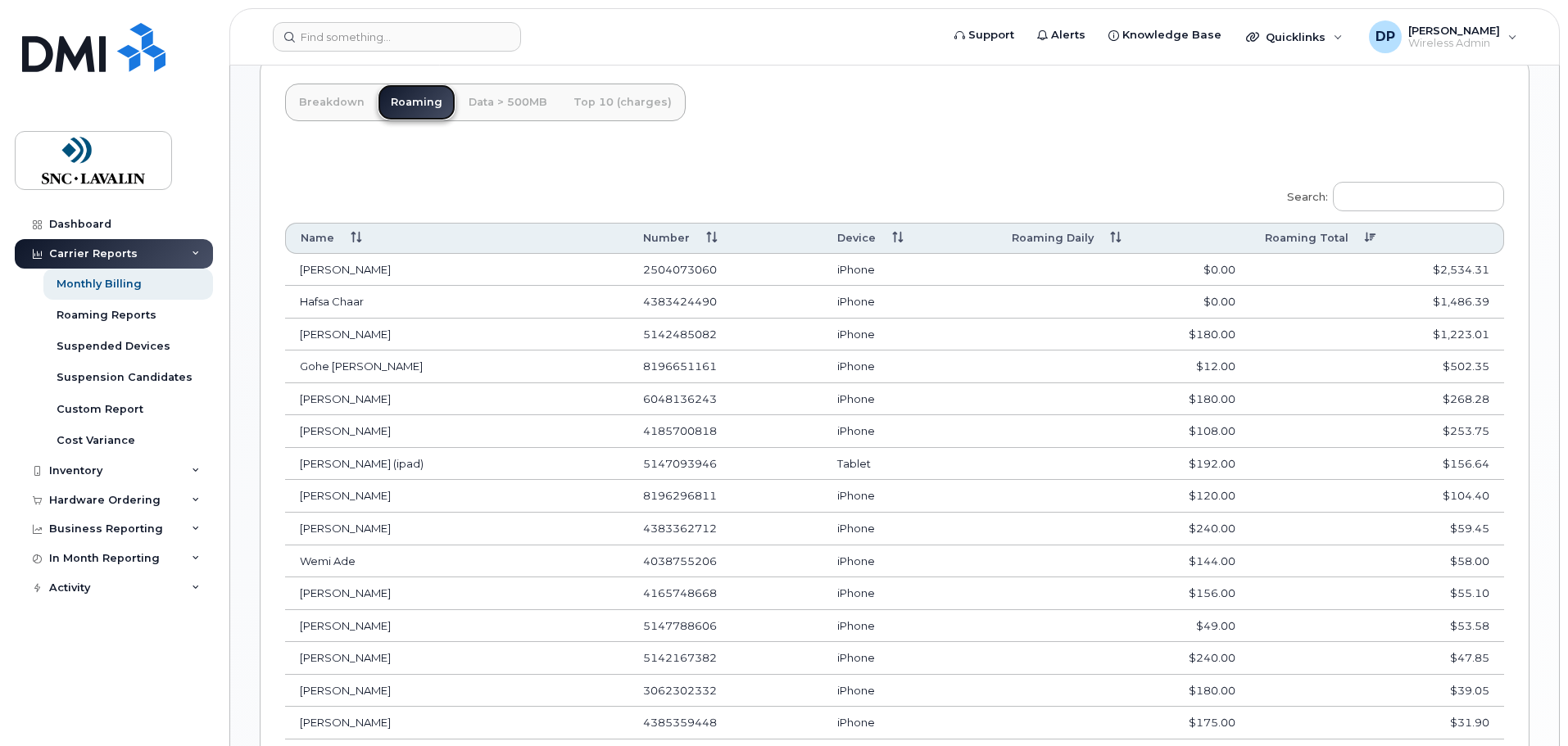
scroll to position [559, 0]
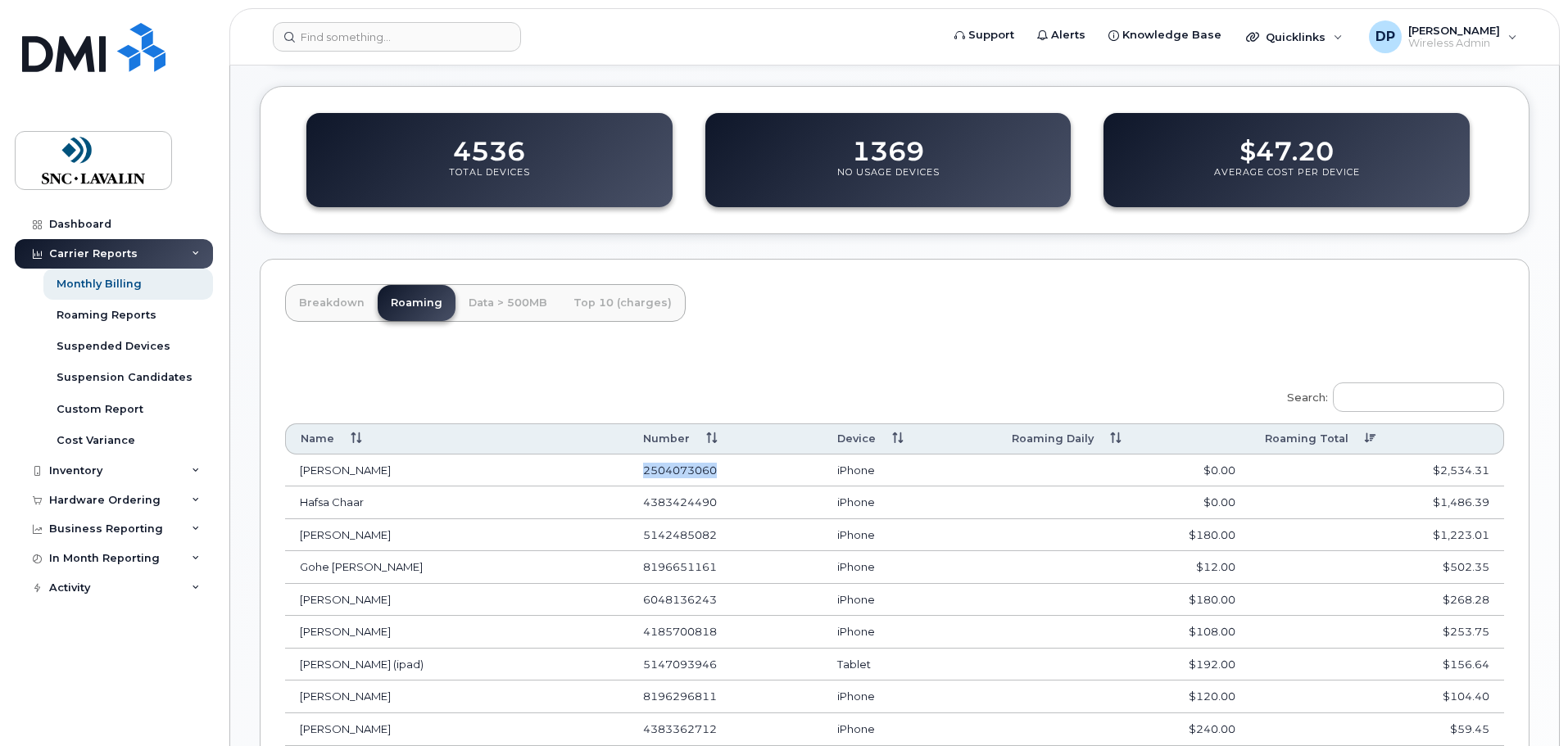
drag, startPoint x: 715, startPoint y: 467, endPoint x: 645, endPoint y: 470, distance: 70.1
click at [645, 470] on td "2504073060" at bounding box center [725, 470] width 194 height 32
copy td "2504073060"
click at [113, 348] on div "Suspended Devices" at bounding box center [113, 346] width 114 height 15
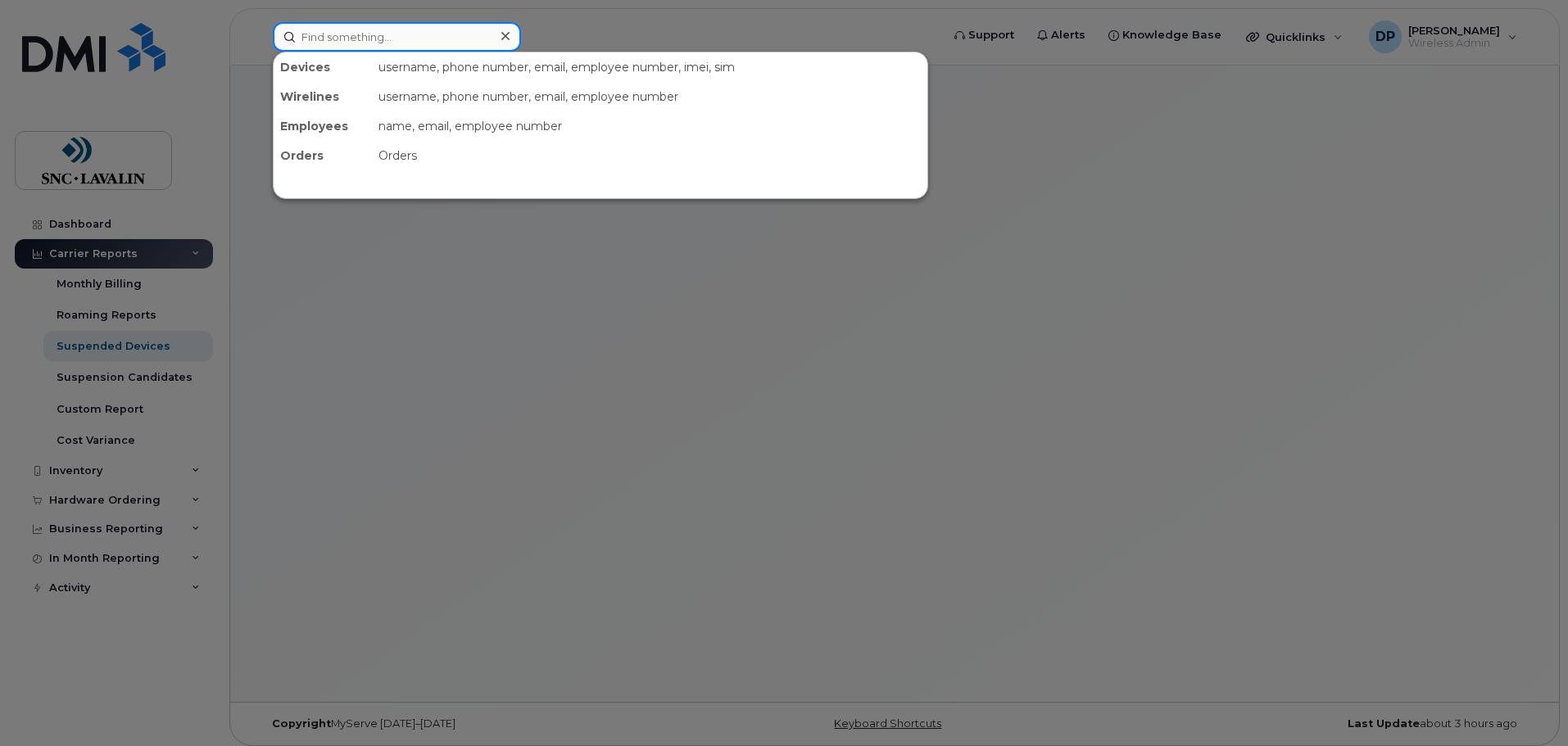
click at [360, 37] on input at bounding box center [397, 37] width 248 height 30
